Goal: Information Seeking & Learning: Learn about a topic

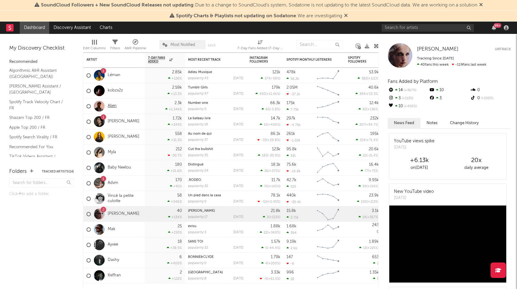
click at [113, 107] on link "Alien" at bounding box center [112, 105] width 9 height 5
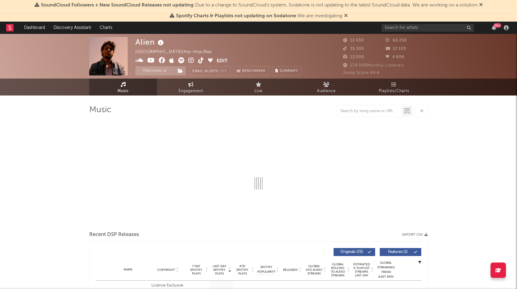
select select "6m"
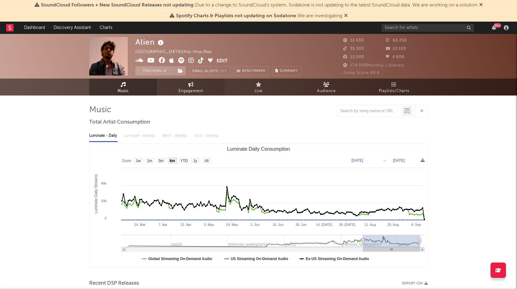
click at [206, 91] on link "Engagement" at bounding box center [191, 87] width 68 height 17
select select "1w"
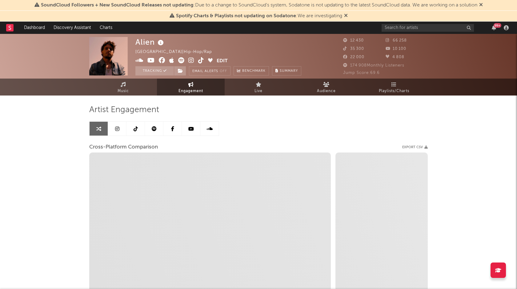
click at [151, 134] on link at bounding box center [154, 129] width 18 height 14
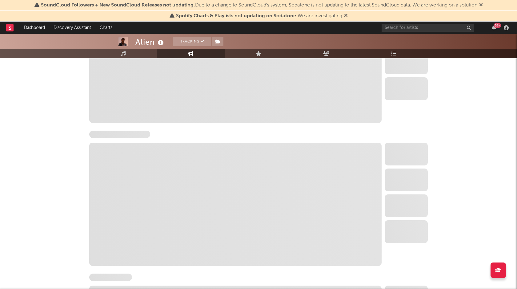
scroll to position [319, 0]
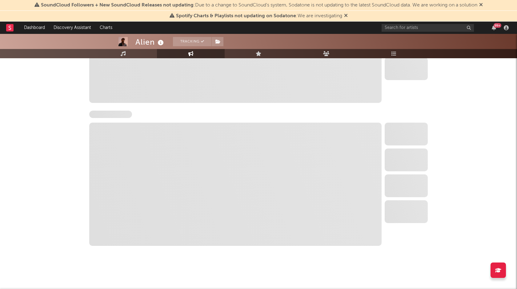
select select "6m"
select select "1w"
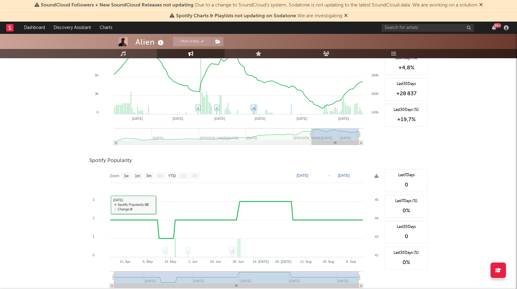
scroll to position [204, 0]
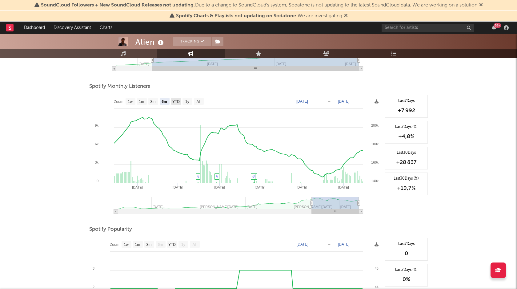
click at [175, 100] on text "YTD" at bounding box center [175, 101] width 7 height 4
select select "YTD"
type input "[DATE]"
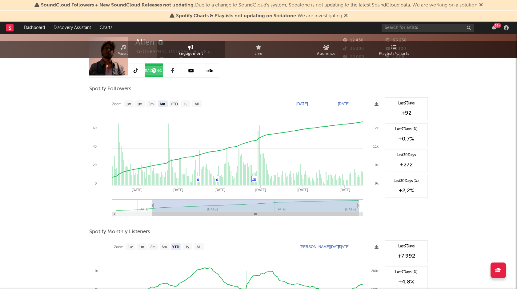
scroll to position [0, 0]
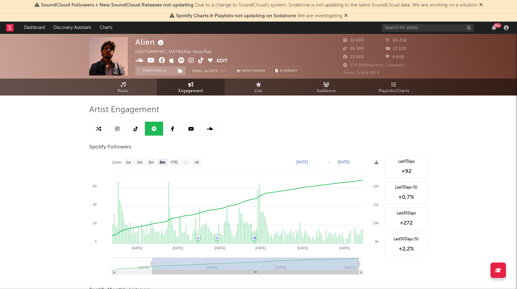
click at [118, 132] on link at bounding box center [117, 129] width 18 height 14
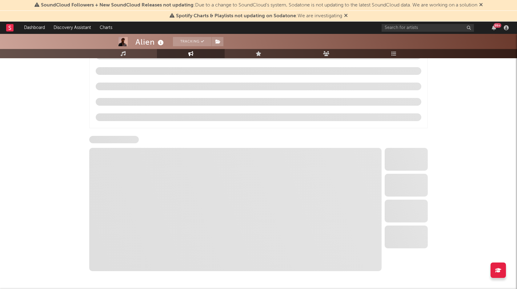
scroll to position [641, 0]
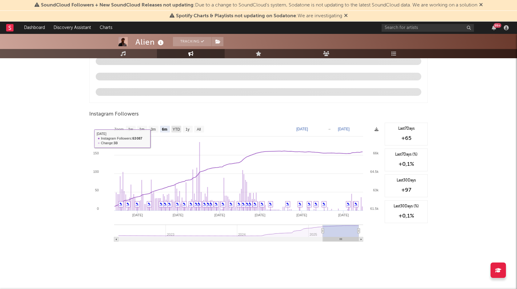
click at [180, 126] on rect at bounding box center [177, 129] width 10 height 7
select select "YTD"
type input "[DATE]"
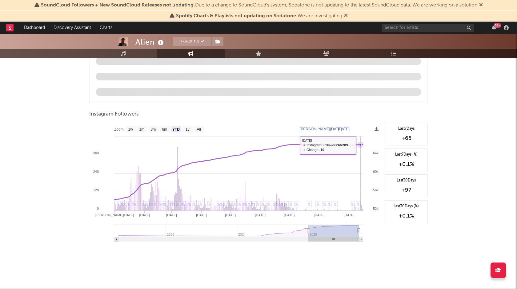
click at [361, 145] on icon at bounding box center [360, 144] width 2 height 2
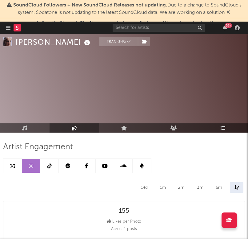
select select "6m"
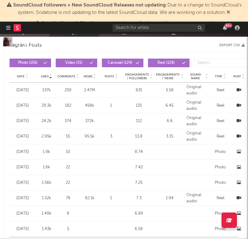
click at [17, 30] on rect at bounding box center [17, 27] width 7 height 7
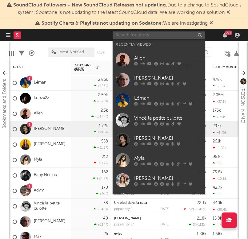
click at [154, 35] on input "text" at bounding box center [159, 35] width 92 height 8
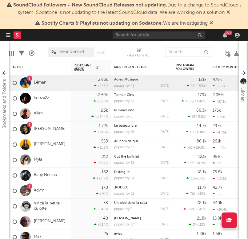
click at [42, 83] on link "Léman" at bounding box center [40, 82] width 13 height 5
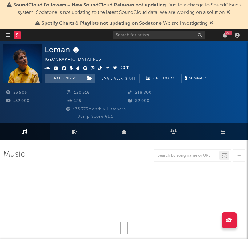
scroll to position [0, 13]
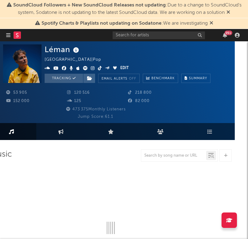
select select "6m"
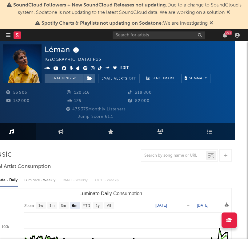
select select "6m"
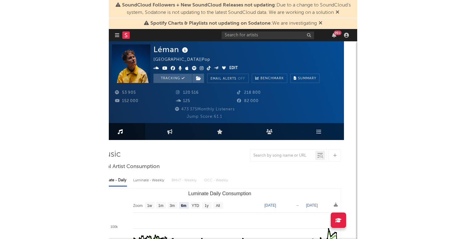
scroll to position [0, 0]
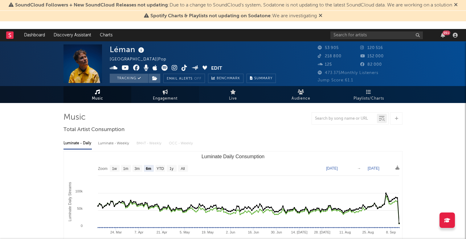
click at [178, 95] on link "Engagement" at bounding box center [165, 94] width 68 height 17
select select "1w"
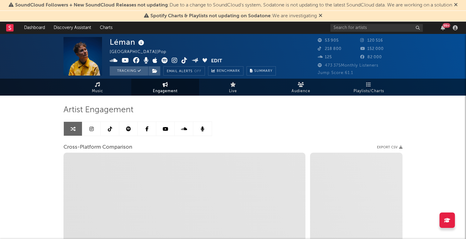
click at [92, 130] on icon at bounding box center [91, 128] width 4 height 5
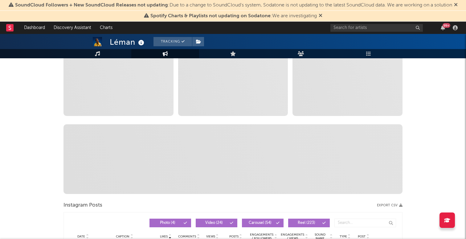
select select "6m"
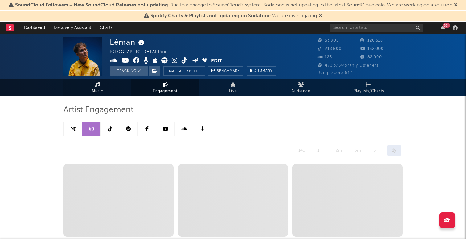
click at [98, 89] on span "Music" at bounding box center [97, 90] width 11 height 7
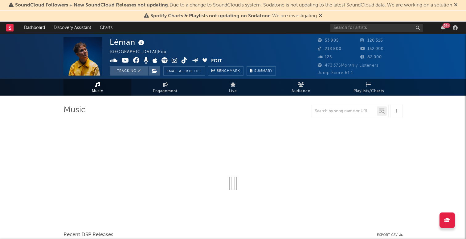
select select "6m"
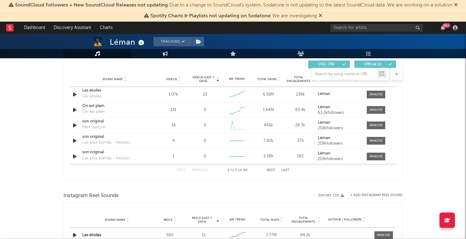
scroll to position [439, 0]
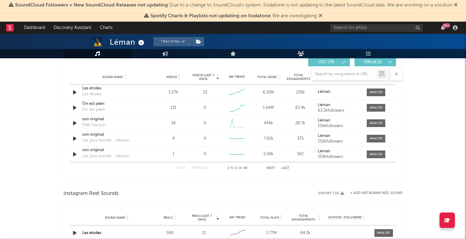
click at [174, 76] on div at bounding box center [232, 74] width 339 height 12
click at [176, 77] on div at bounding box center [232, 74] width 339 height 12
click at [177, 77] on div at bounding box center [232, 74] width 339 height 12
click at [177, 75] on div at bounding box center [232, 74] width 339 height 12
click at [171, 75] on div at bounding box center [232, 74] width 339 height 12
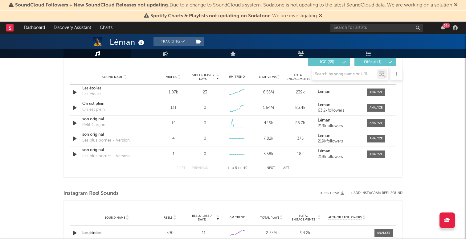
click at [171, 75] on div at bounding box center [232, 74] width 339 height 12
click at [176, 77] on div at bounding box center [232, 74] width 339 height 12
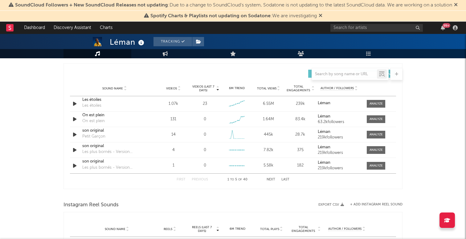
scroll to position [424, 0]
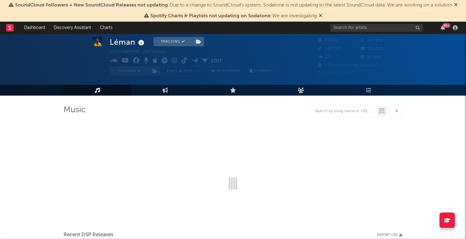
select select "6m"
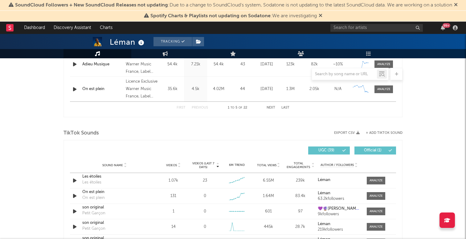
scroll to position [394, 0]
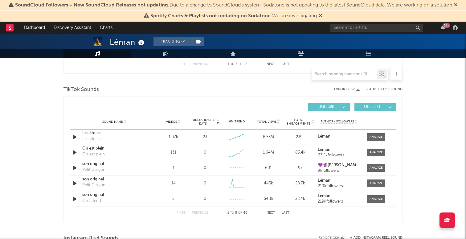
click at [212, 121] on span "Videos (last 7 days)" at bounding box center [203, 121] width 25 height 7
click at [176, 120] on span "Videos" at bounding box center [171, 122] width 11 height 4
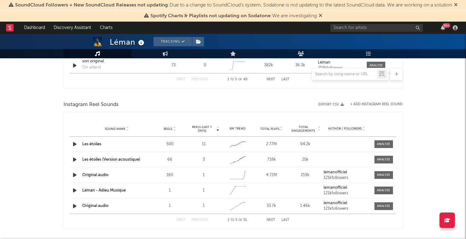
scroll to position [539, 0]
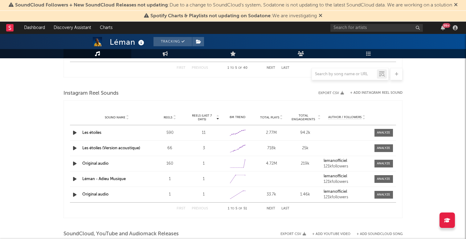
click at [168, 117] on span "Reels" at bounding box center [168, 117] width 9 height 4
